Goal: Task Accomplishment & Management: Manage account settings

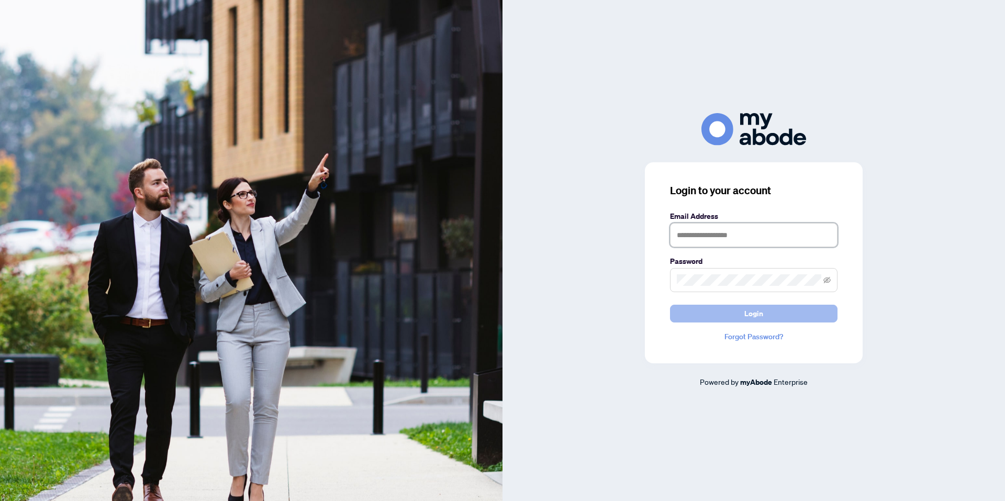
type input "**********"
click at [699, 313] on button "Login" at bounding box center [753, 314] width 167 height 18
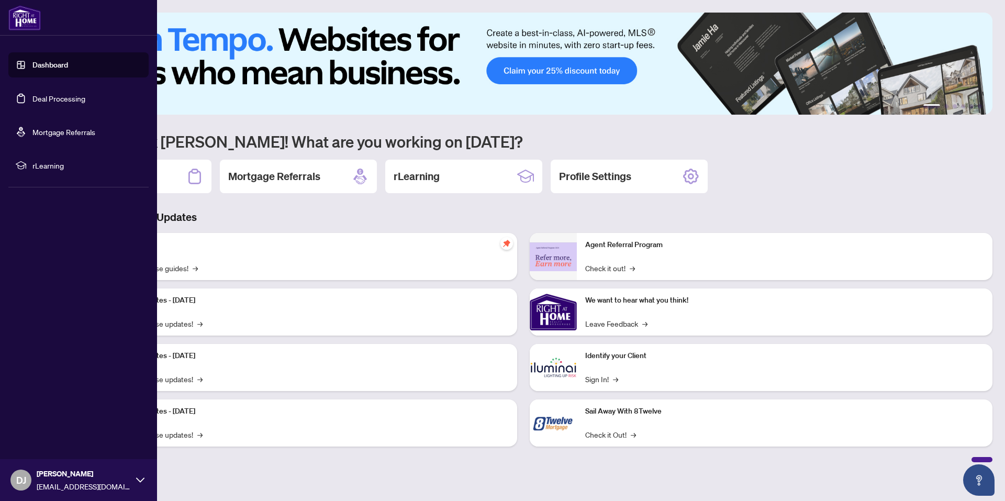
click at [44, 96] on link "Deal Processing" at bounding box center [58, 98] width 53 height 9
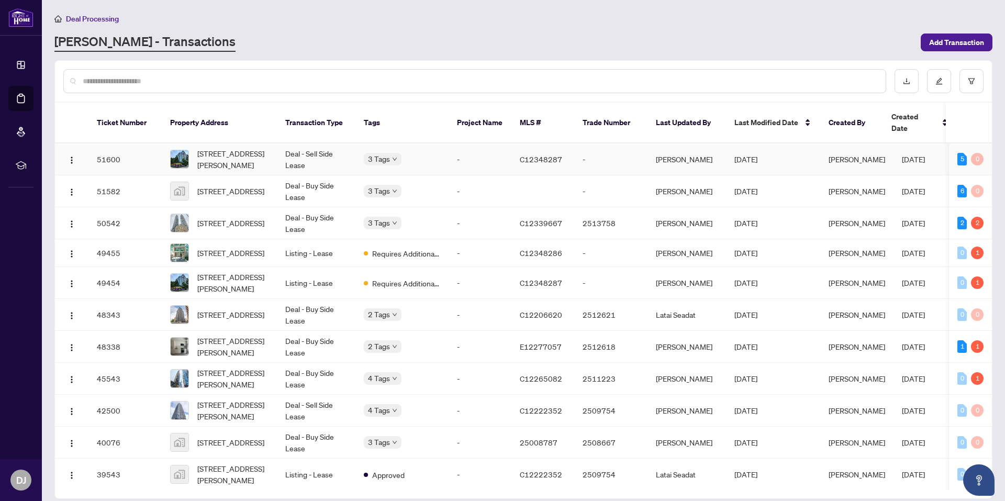
click at [475, 146] on td "-" at bounding box center [479, 159] width 63 height 32
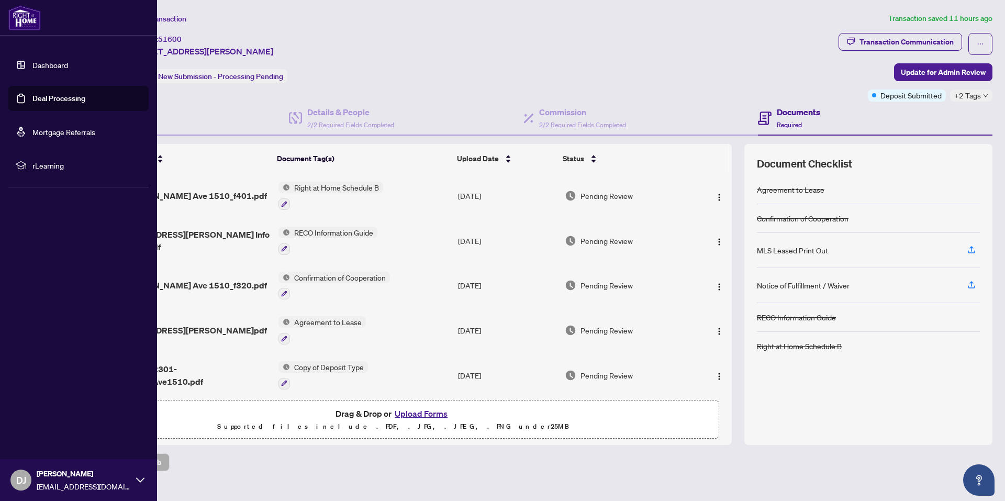
click at [35, 95] on link "Deal Processing" at bounding box center [58, 98] width 53 height 9
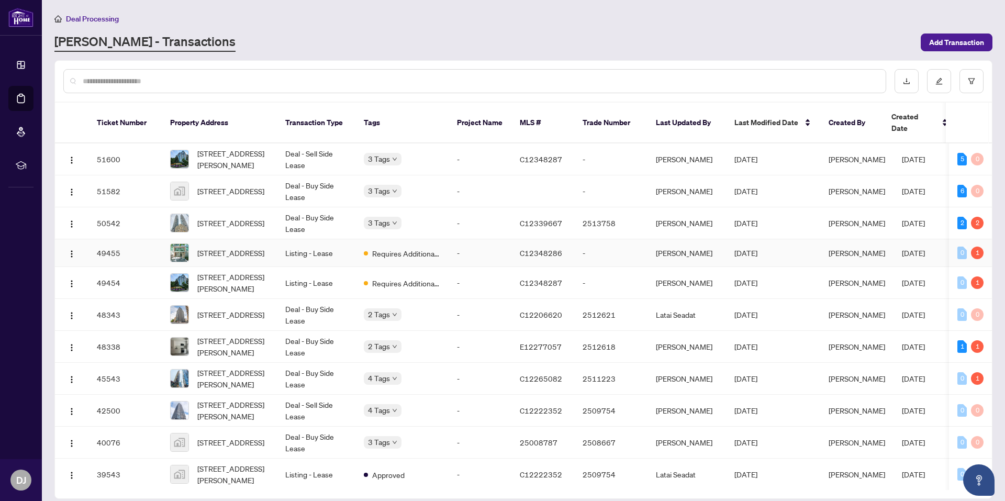
click at [400, 248] on span "Requires Additional Docs" at bounding box center [406, 254] width 68 height 12
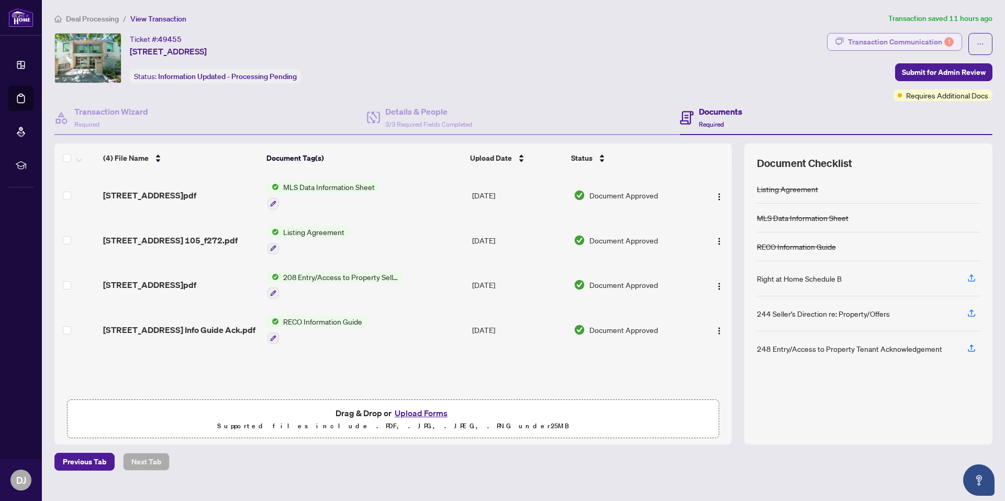
click at [907, 47] on div "Transaction Communication 1" at bounding box center [901, 41] width 106 height 17
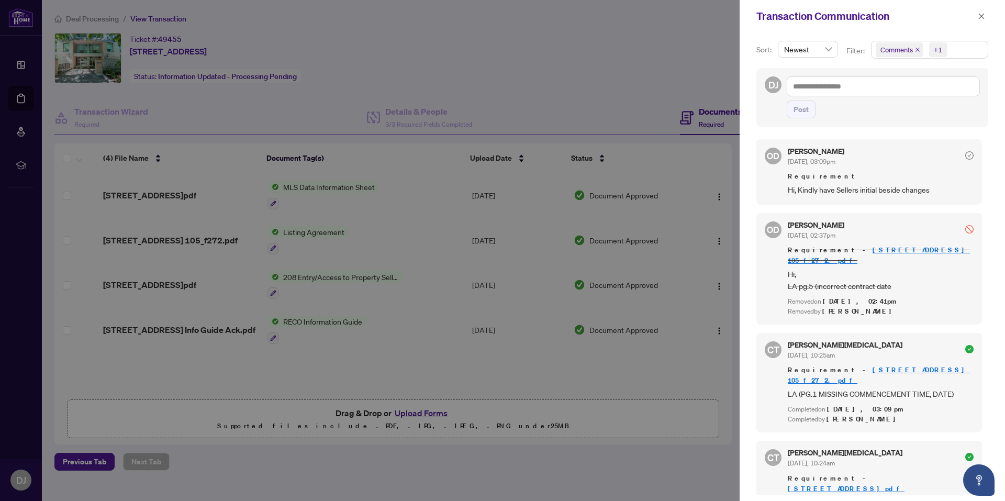
click at [703, 88] on div at bounding box center [502, 250] width 1005 height 501
click at [981, 19] on icon "close" at bounding box center [981, 16] width 7 height 7
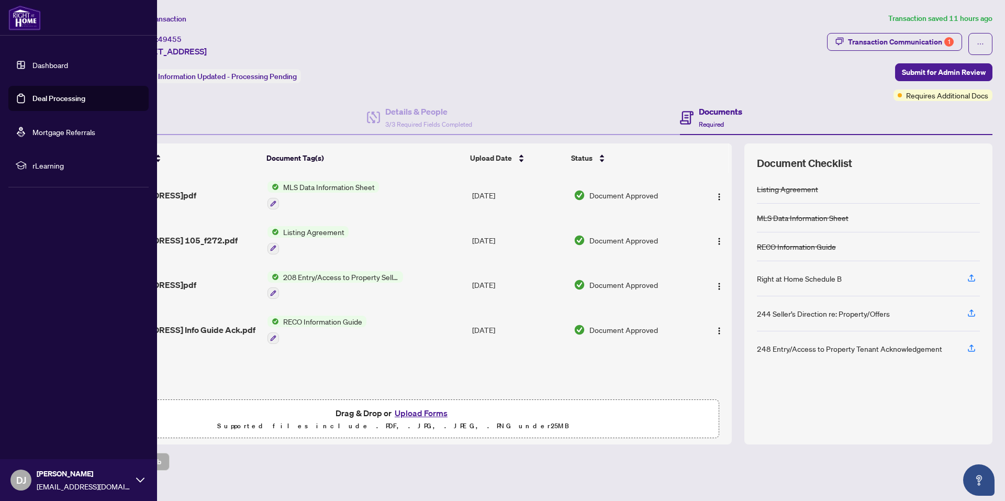
click at [32, 67] on link "Dashboard" at bounding box center [50, 64] width 36 height 9
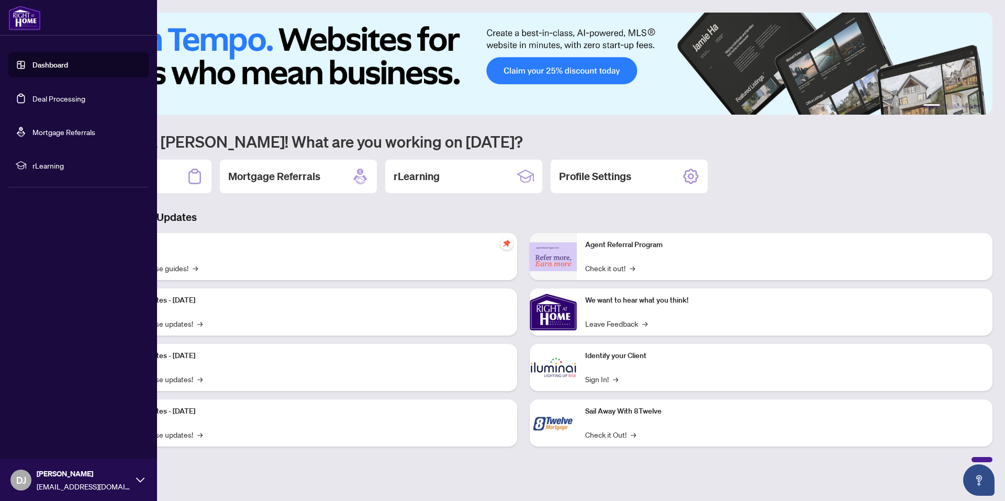
click at [32, 137] on link "Mortgage Referrals" at bounding box center [63, 131] width 63 height 9
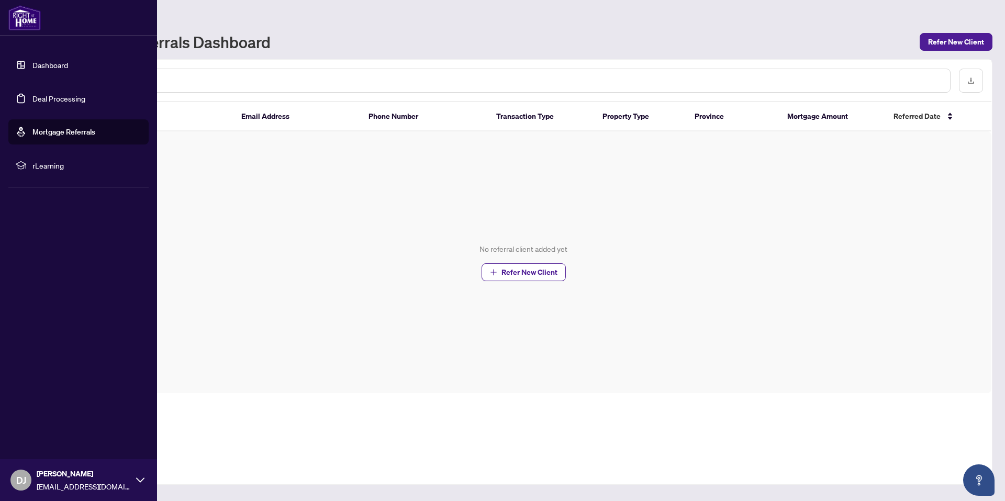
click at [71, 98] on link "Deal Processing" at bounding box center [58, 98] width 53 height 9
